Goal: Information Seeking & Learning: Check status

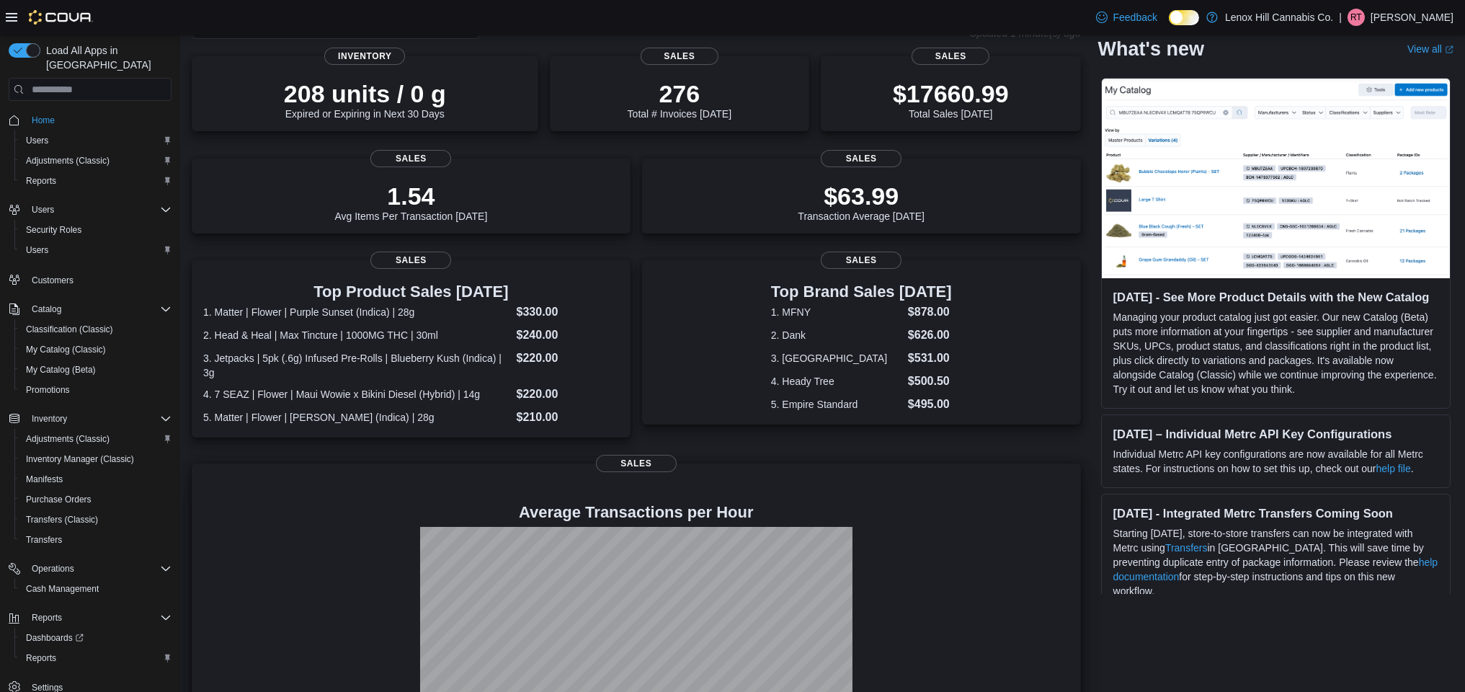
scroll to position [166, 0]
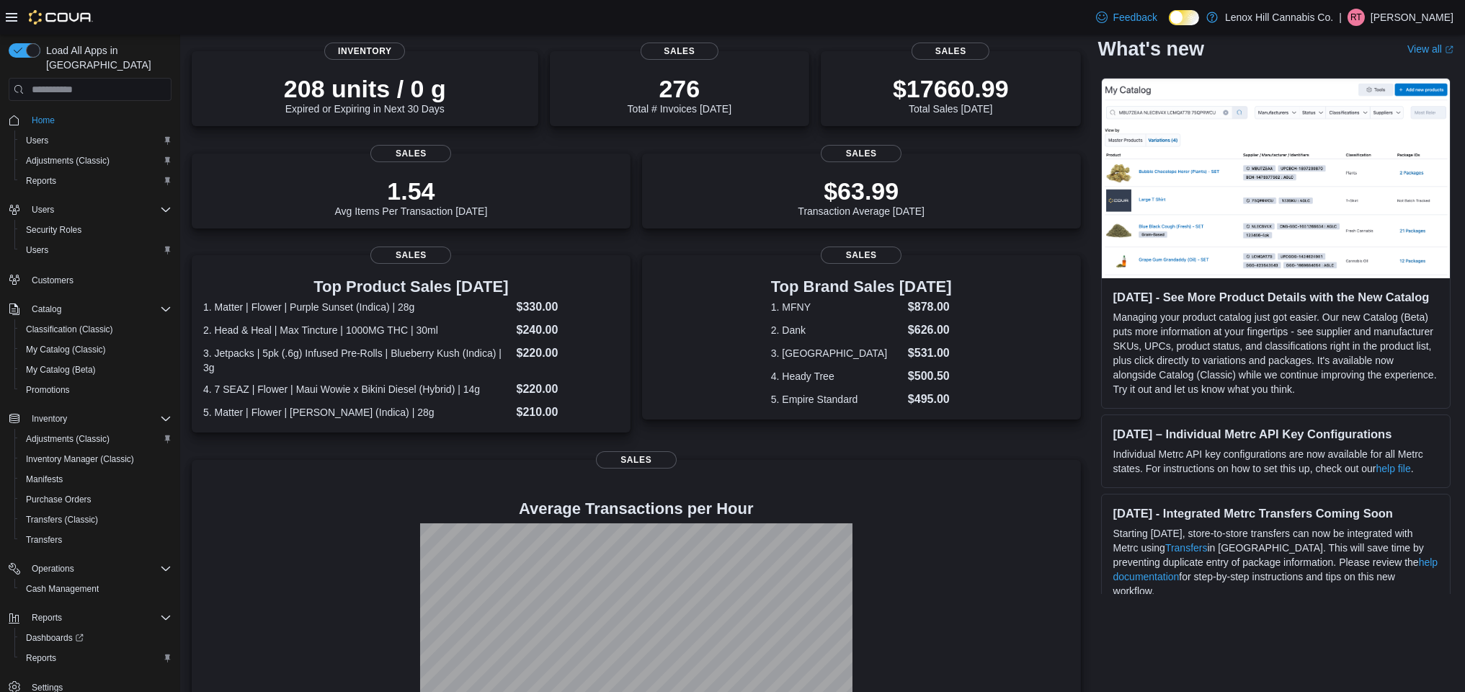
scroll to position [166, 0]
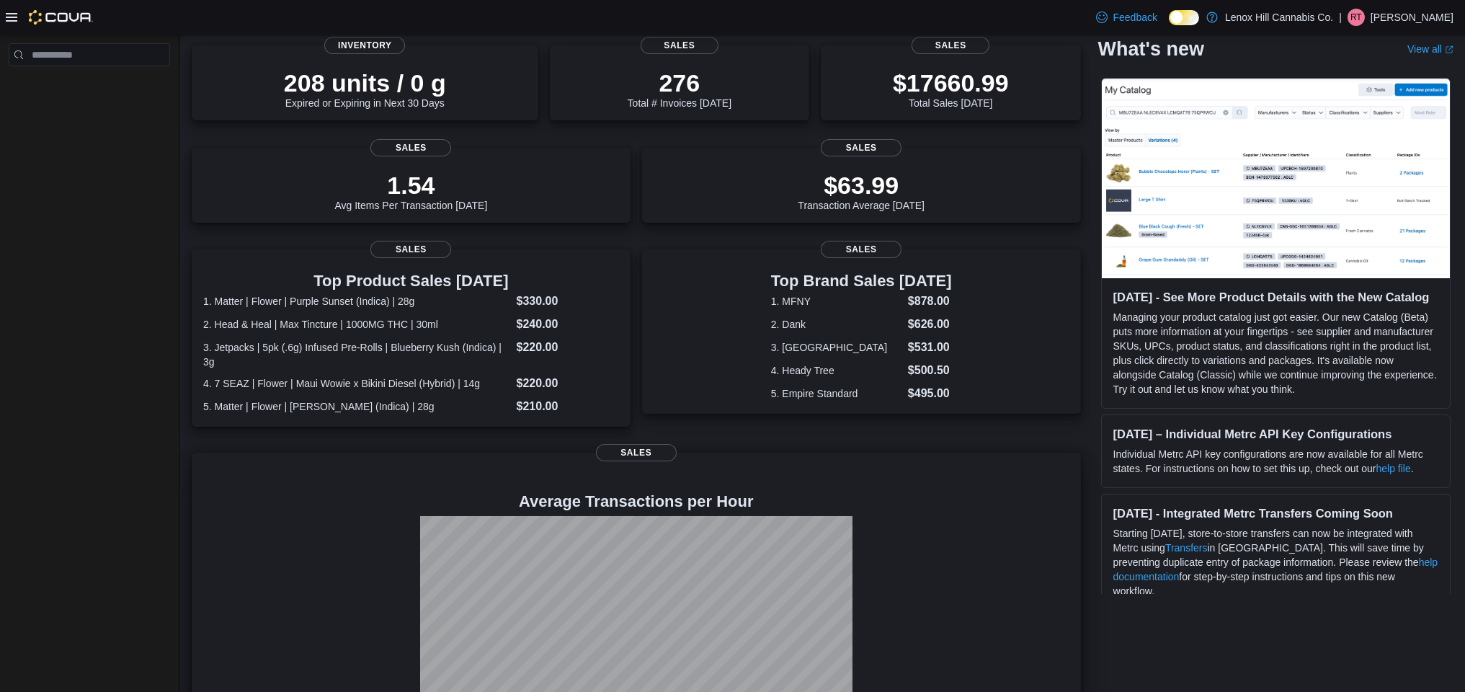
scroll to position [166, 0]
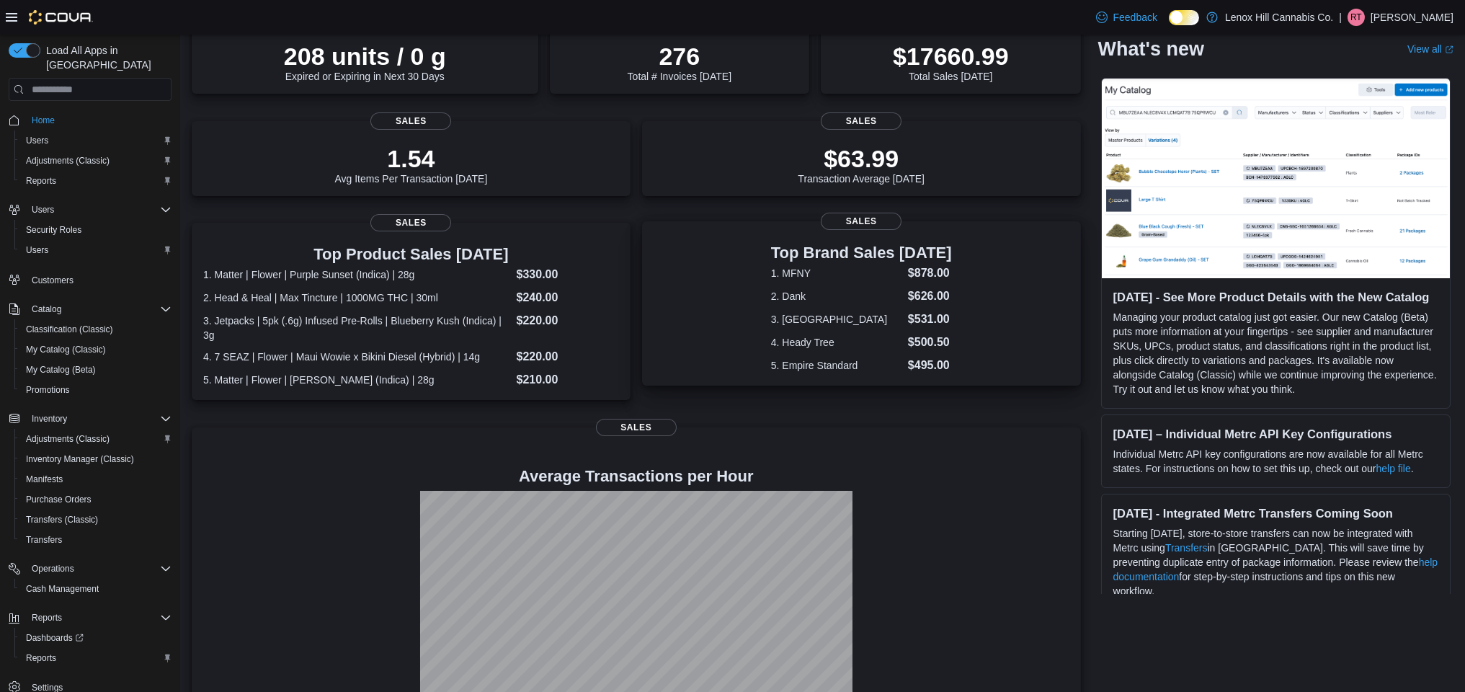
scroll to position [166, 0]
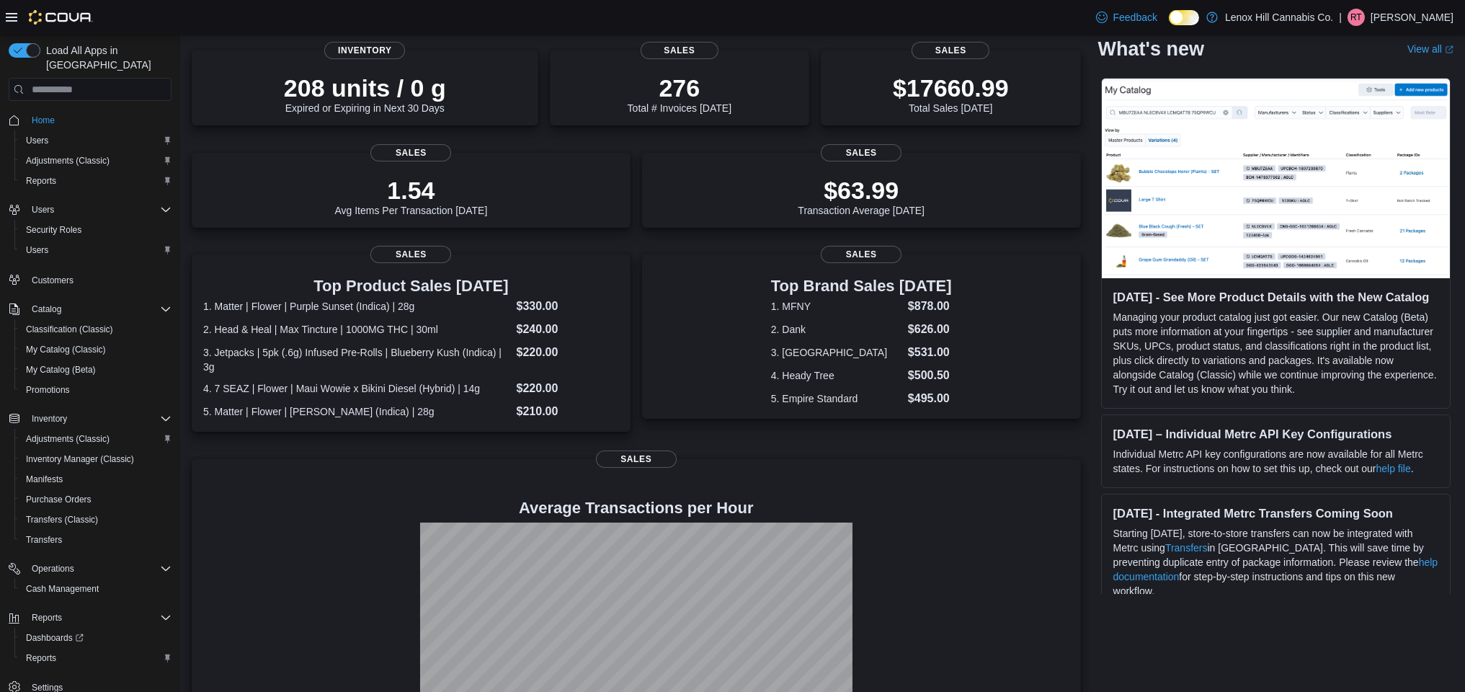
scroll to position [166, 0]
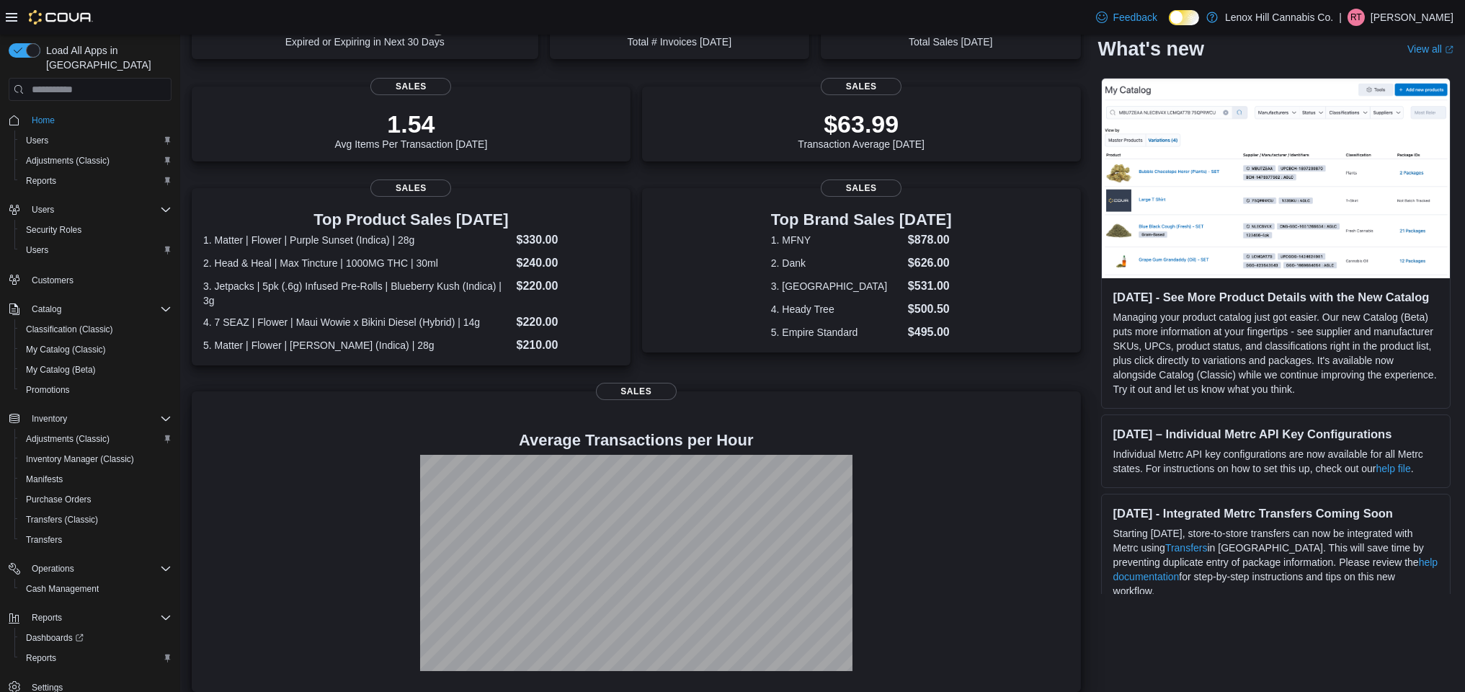
click at [906, 393] on div "Average Transactions per Hour Sales" at bounding box center [636, 541] width 889 height 301
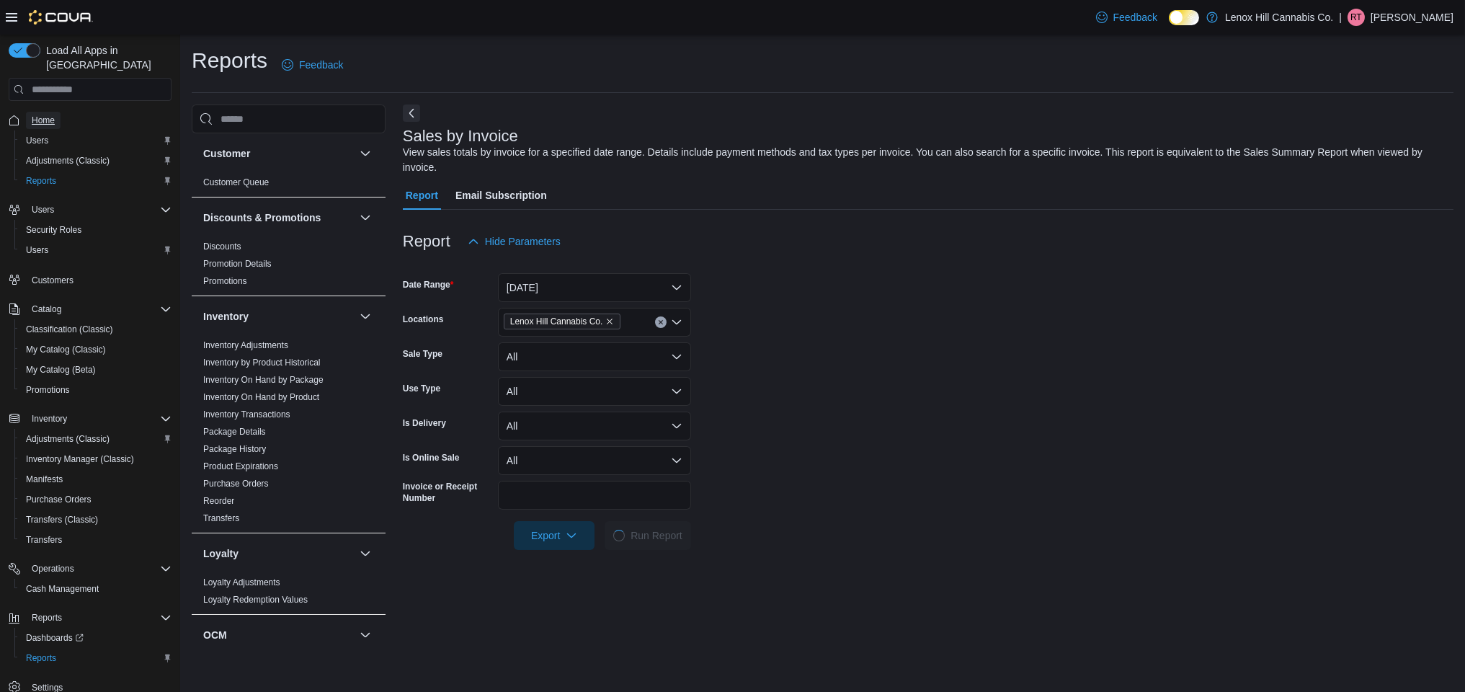
click at [42, 115] on span "Home" at bounding box center [43, 121] width 23 height 12
